Goal: Book appointment/travel/reservation

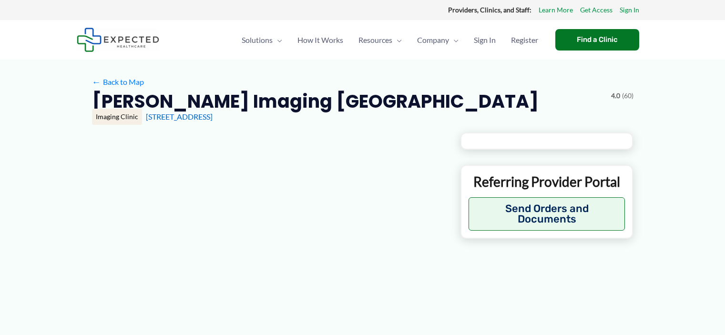
type input "**********"
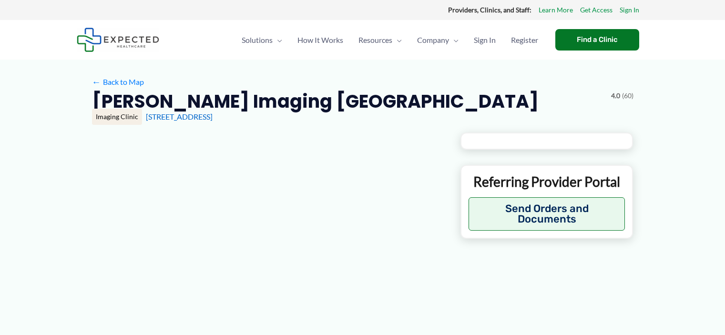
type input "**********"
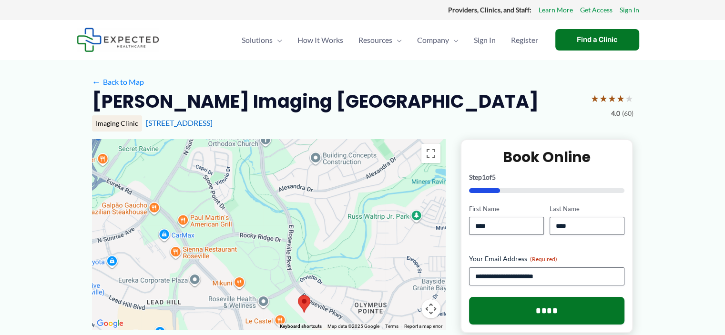
drag, startPoint x: 331, startPoint y: 172, endPoint x: 368, endPoint y: 251, distance: 87.3
click at [368, 251] on div at bounding box center [268, 234] width 353 height 191
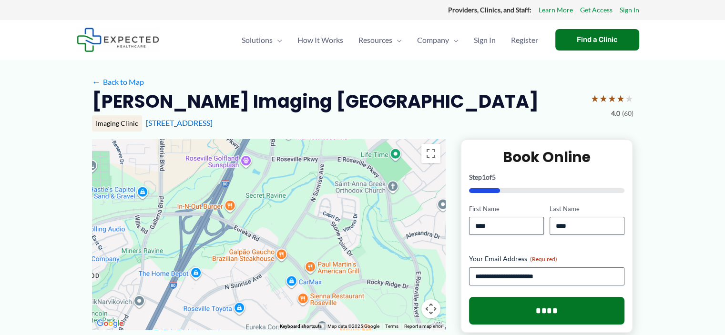
drag, startPoint x: 305, startPoint y: 184, endPoint x: 433, endPoint y: 229, distance: 136.5
click at [433, 229] on div at bounding box center [268, 234] width 353 height 191
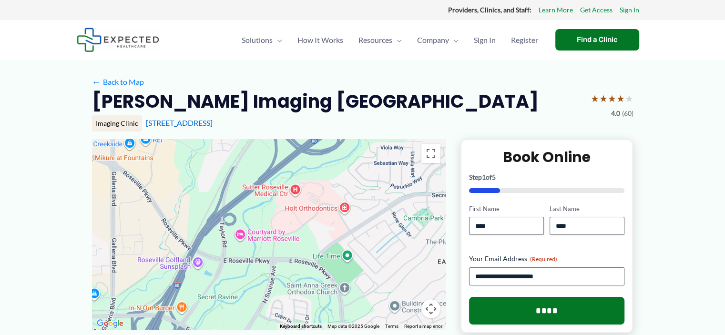
drag, startPoint x: 309, startPoint y: 192, endPoint x: 260, endPoint y: 295, distance: 114.5
click at [260, 295] on div at bounding box center [268, 234] width 353 height 191
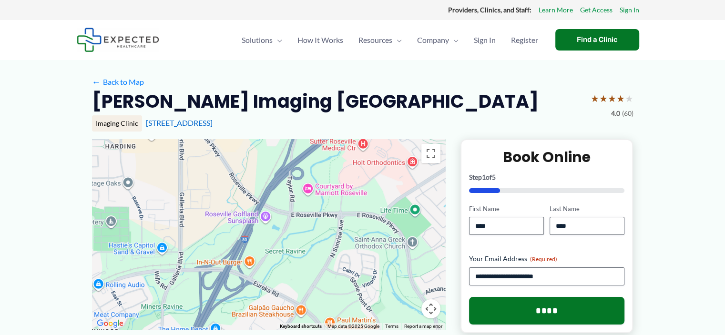
drag, startPoint x: 376, startPoint y: 185, endPoint x: 443, endPoint y: 141, distance: 80.1
click at [443, 141] on div at bounding box center [268, 234] width 353 height 191
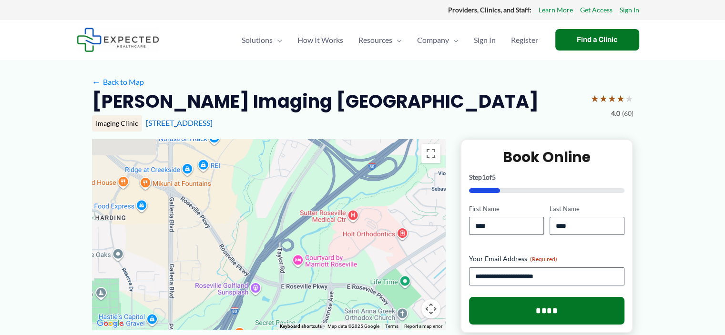
drag, startPoint x: 296, startPoint y: 257, endPoint x: 277, endPoint y: 354, distance: 98.7
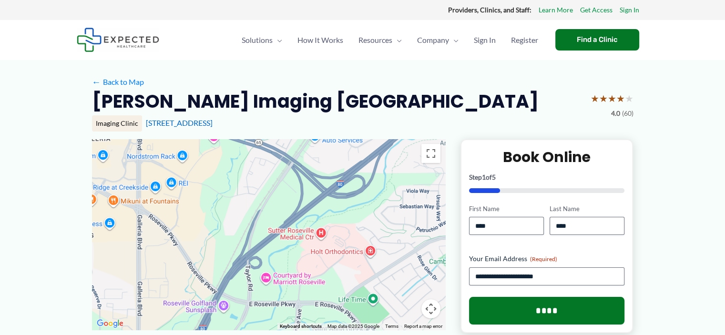
drag, startPoint x: 262, startPoint y: 227, endPoint x: 248, endPoint y: 189, distance: 40.1
click at [248, 189] on div at bounding box center [268, 234] width 353 height 191
click at [321, 232] on div at bounding box center [268, 234] width 353 height 191
